Goal: Complete application form

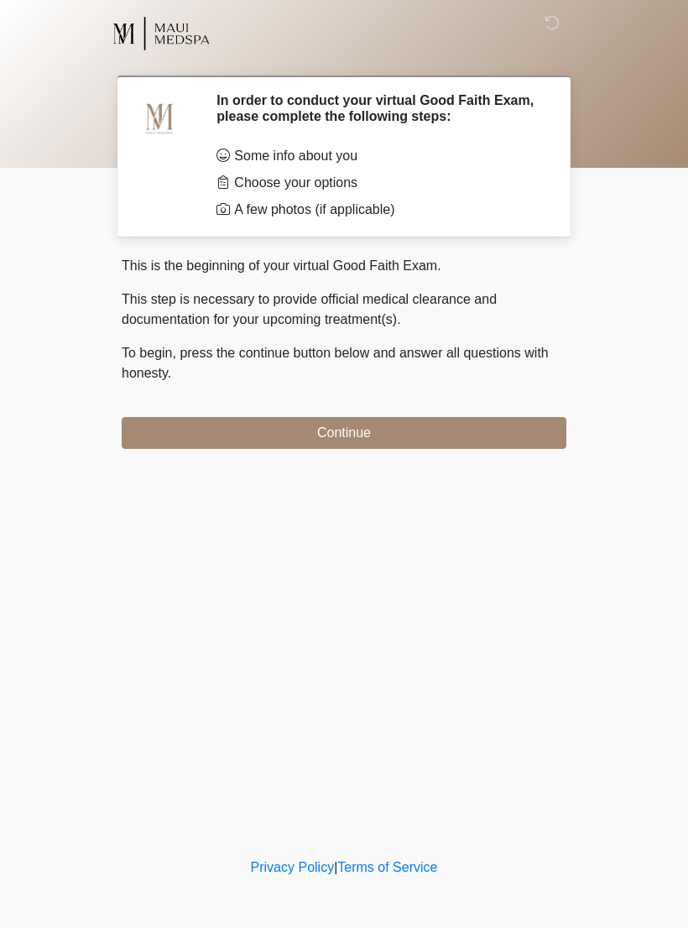
click at [487, 437] on button "Continue" at bounding box center [344, 433] width 445 height 32
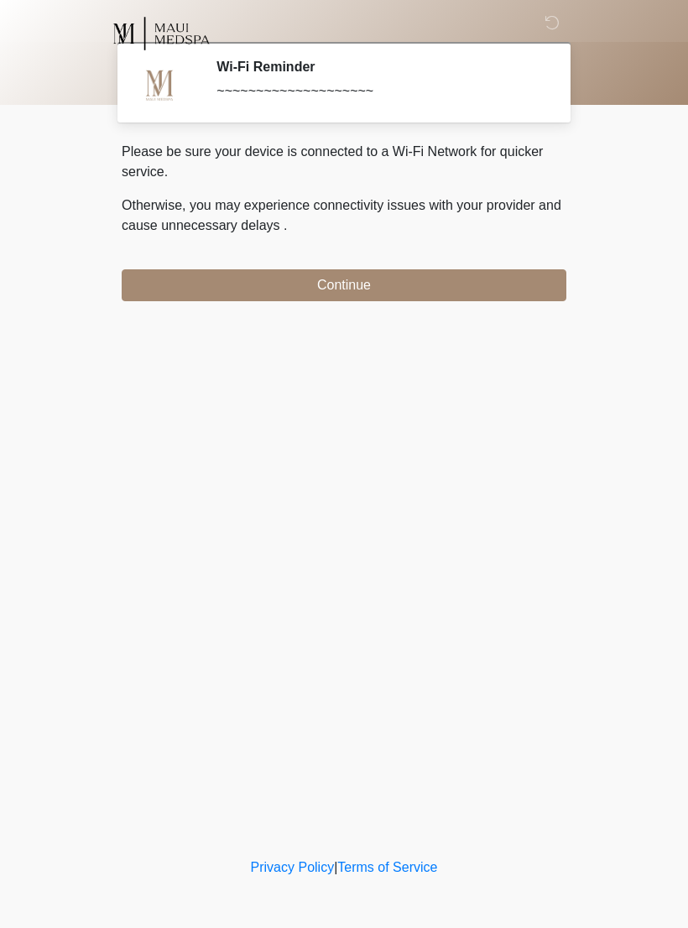
click at [306, 299] on button "Continue" at bounding box center [344, 285] width 445 height 32
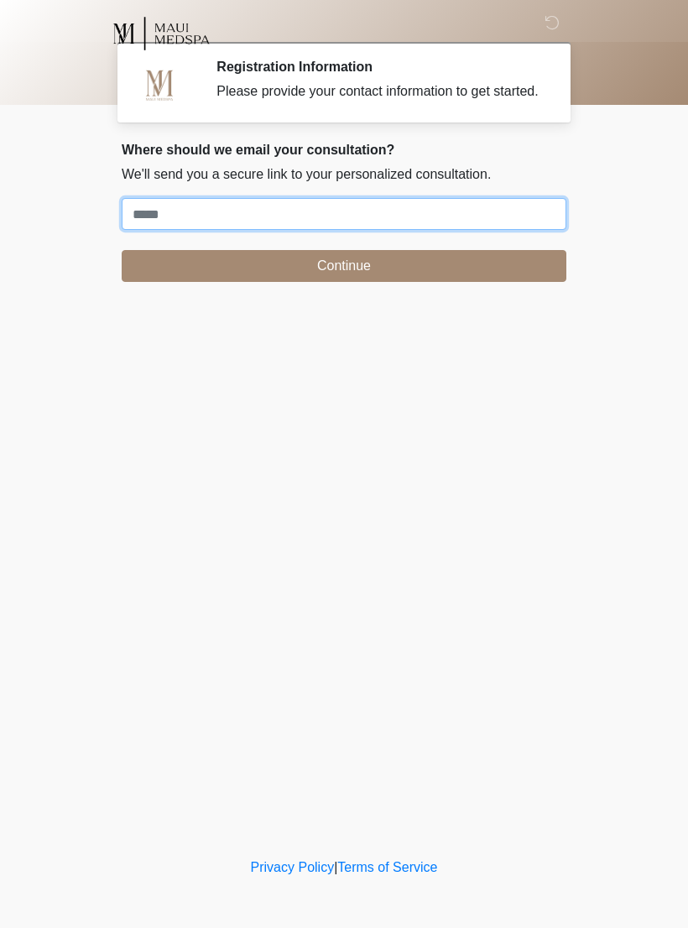
click at [209, 222] on input "Where should we email your treatment plan?" at bounding box center [344, 214] width 445 height 32
type input "**********"
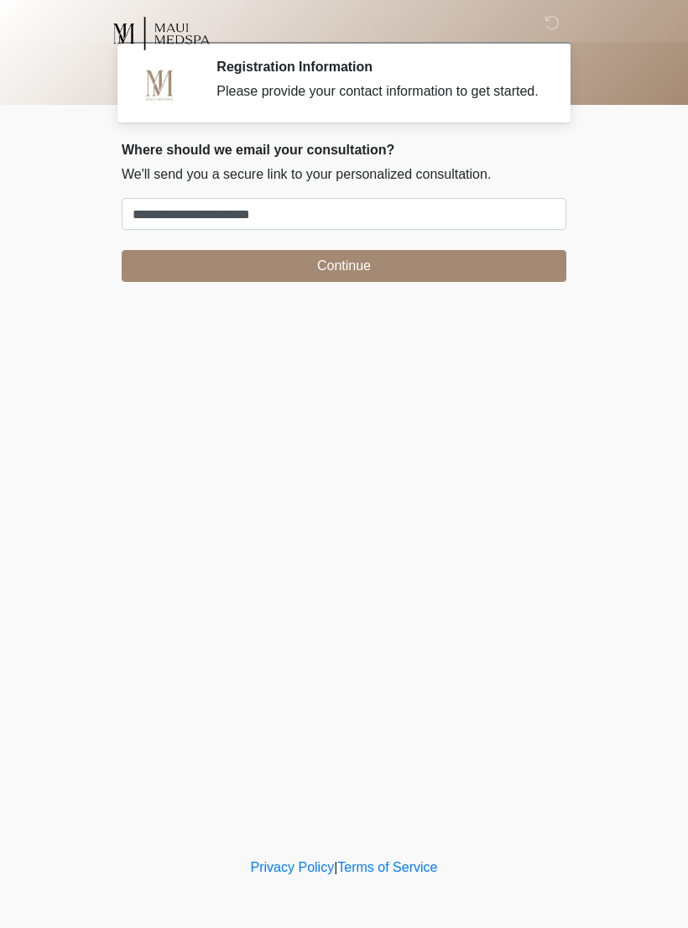
click at [293, 282] on button "Continue" at bounding box center [344, 266] width 445 height 32
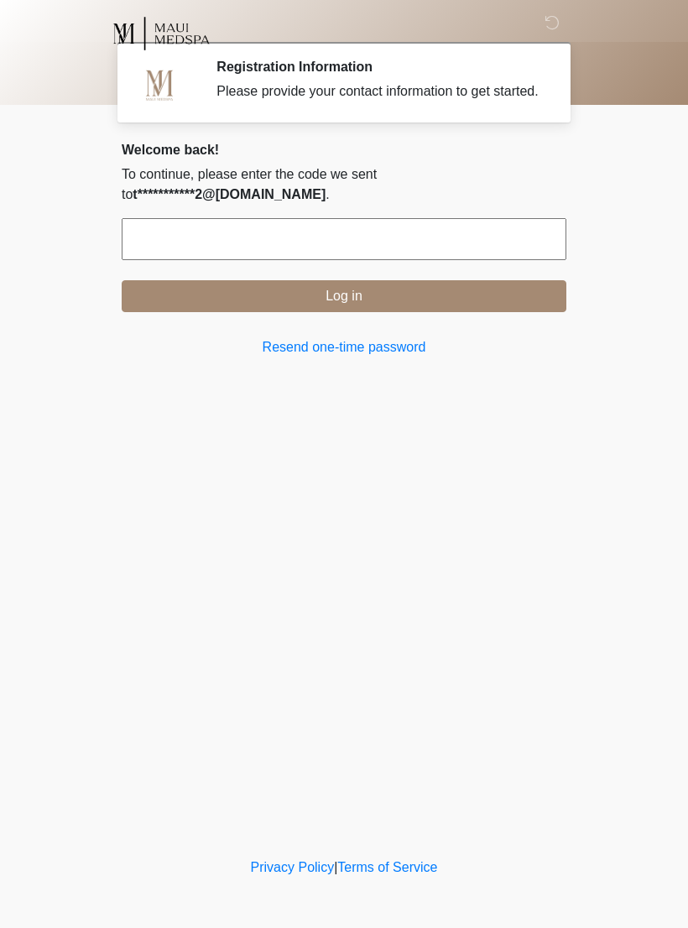
click at [249, 258] on input "text" at bounding box center [344, 239] width 445 height 42
